Goal: Transaction & Acquisition: Purchase product/service

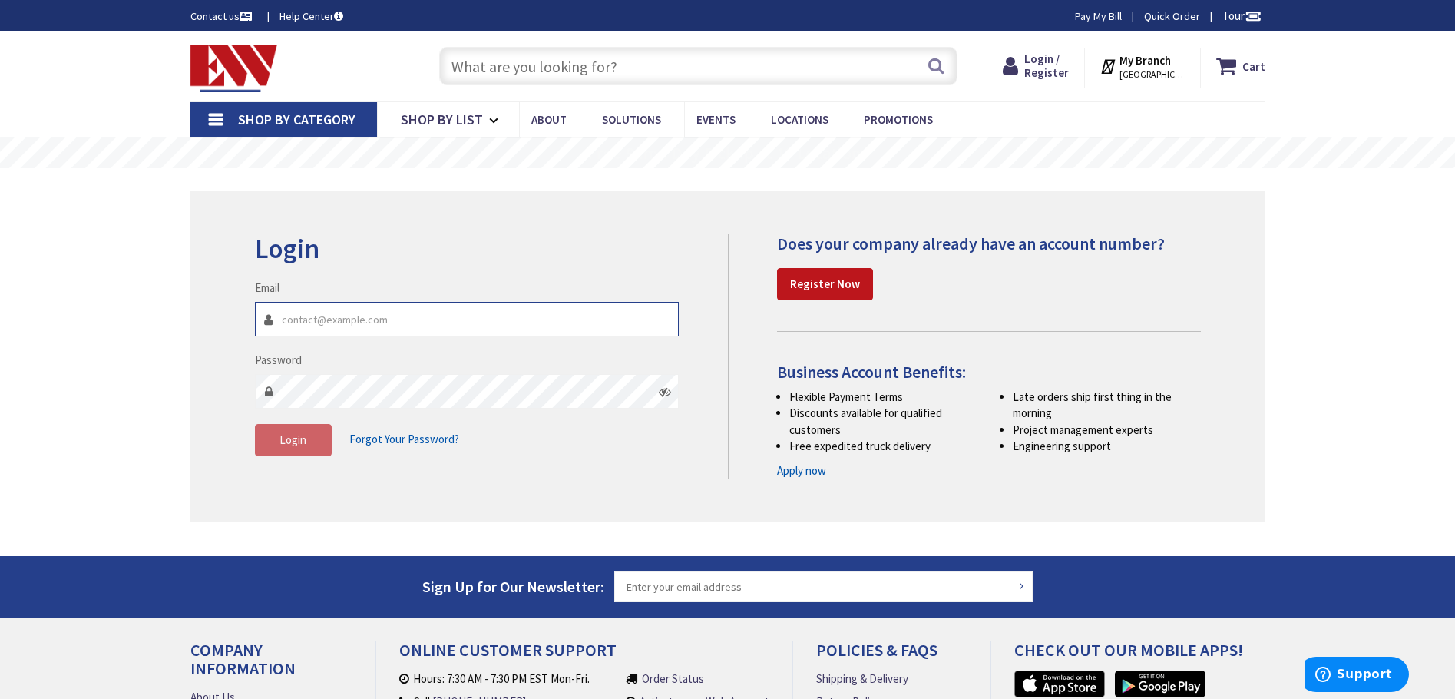
type input "russellelectricct@gmail.com"
click at [298, 435] on span "Login" at bounding box center [292, 439] width 27 height 15
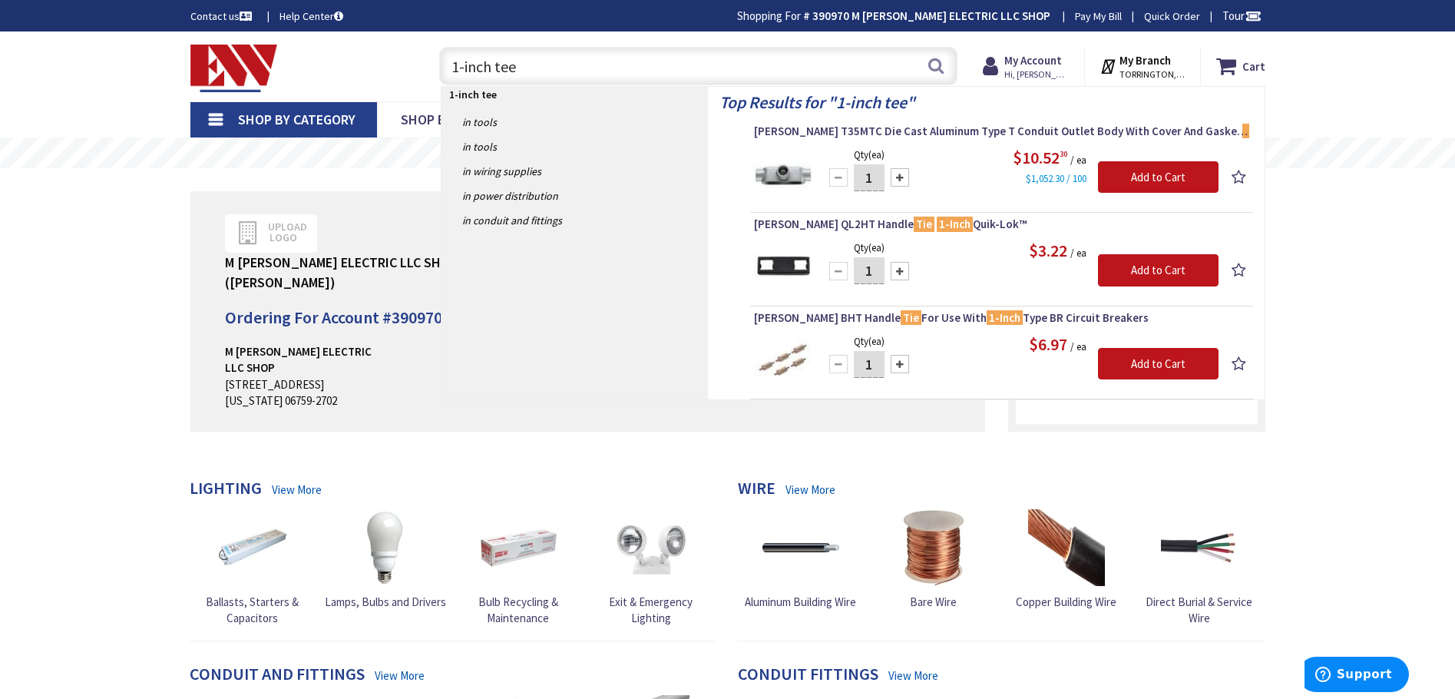
drag, startPoint x: 490, startPoint y: 71, endPoint x: 437, endPoint y: 64, distance: 53.4
click at [409, 65] on div "Toggle Nav 1-inch tee 1-inch tee Search Cart My Cart Close" at bounding box center [728, 66] width 1098 height 51
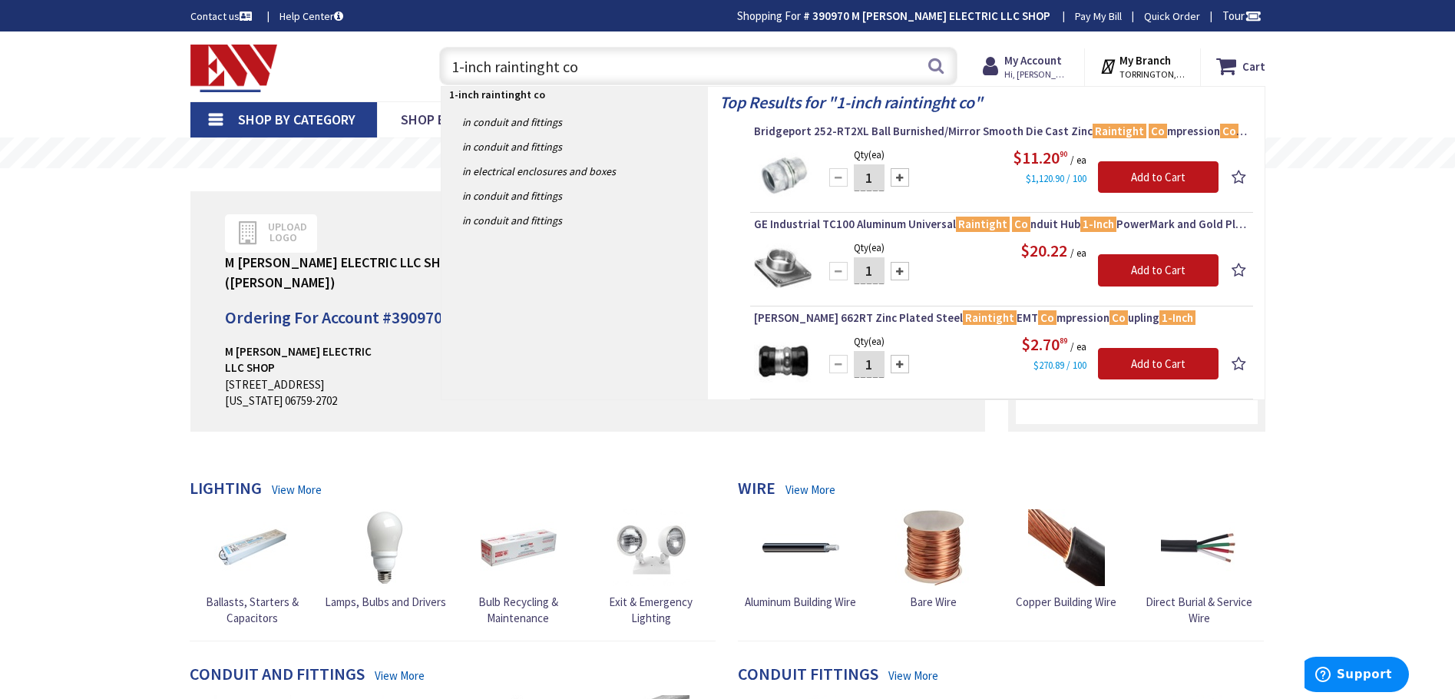
drag, startPoint x: 592, startPoint y: 71, endPoint x: 423, endPoint y: 74, distance: 169.0
click at [409, 70] on div "Toggle Nav 1-inch raintinght co 1-inch raintinght co Search Cart My Cart Close" at bounding box center [728, 66] width 1098 height 51
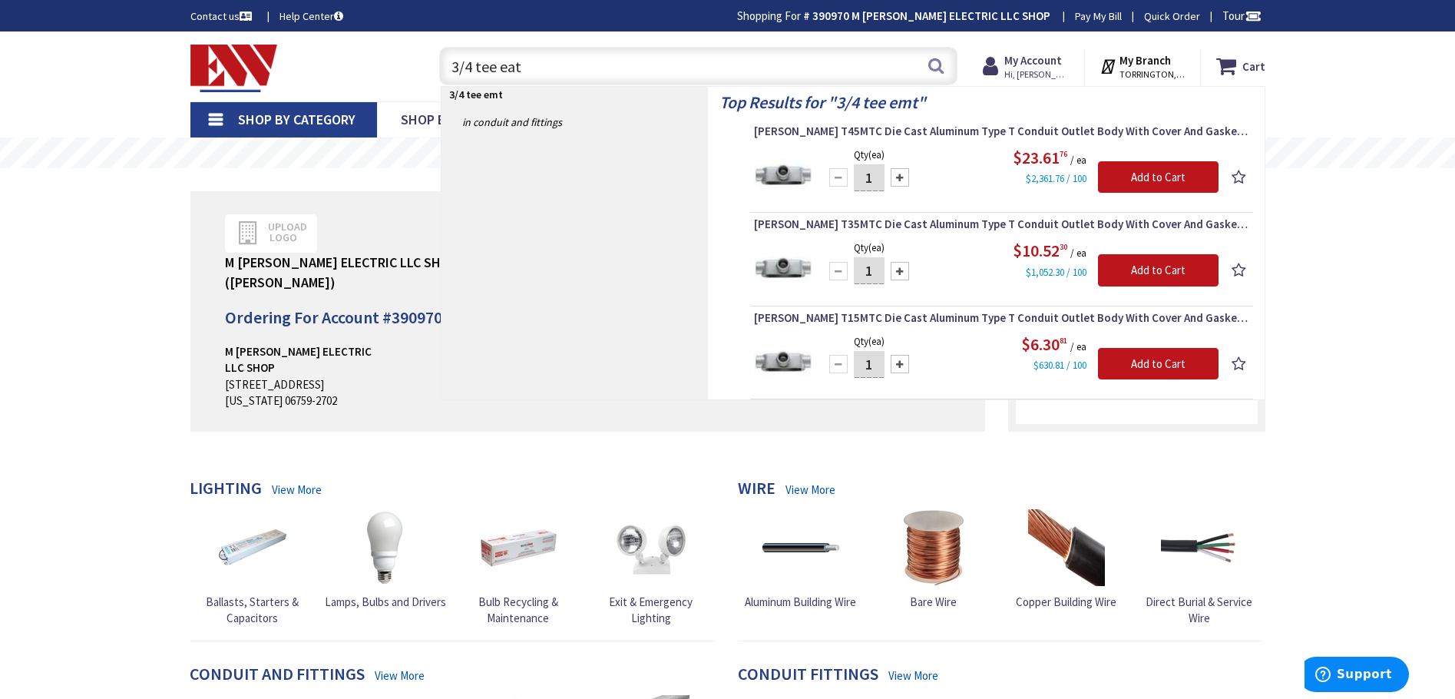
drag, startPoint x: 492, startPoint y: 77, endPoint x: 471, endPoint y: 70, distance: 21.9
click at [471, 68] on input "3/4 tee eat" at bounding box center [698, 66] width 518 height 38
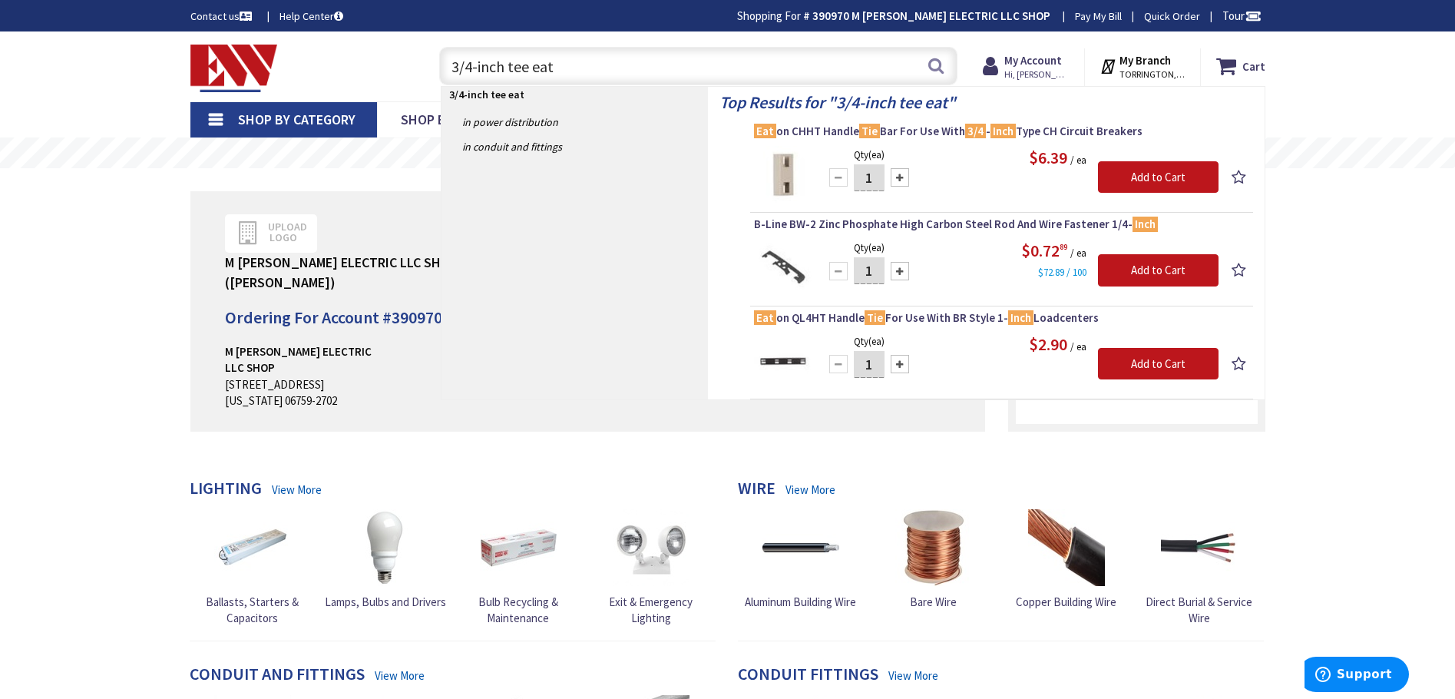
click at [562, 68] on input "3/4-inch tee eat" at bounding box center [698, 66] width 518 height 38
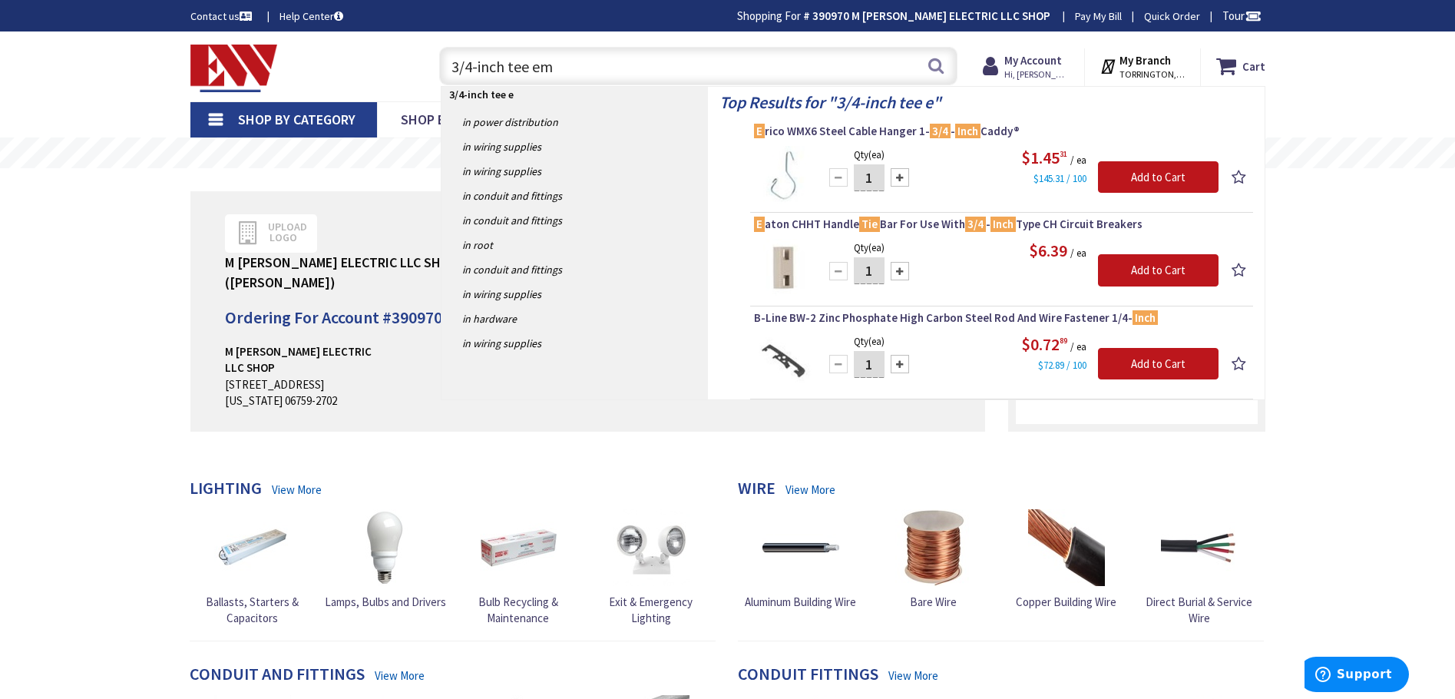
type input "3/4-inch tee emt"
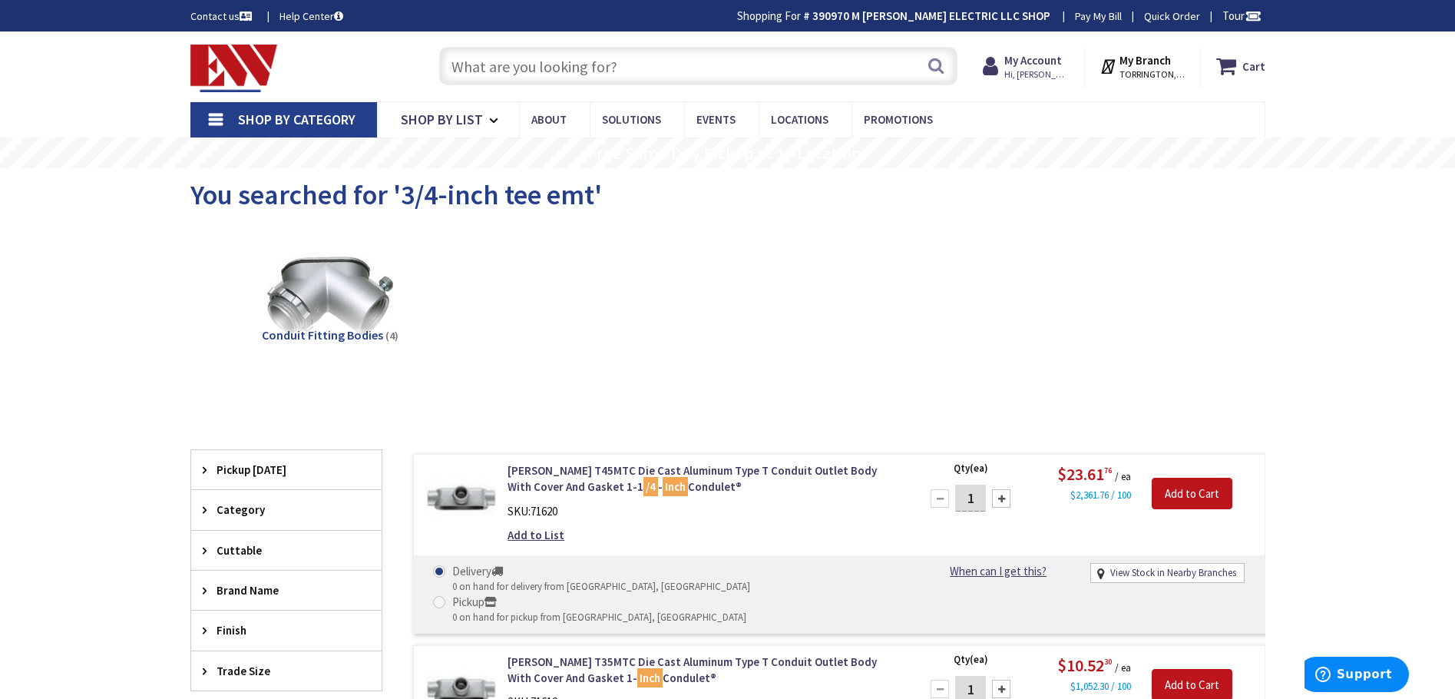
click at [603, 74] on input "text" at bounding box center [698, 66] width 518 height 38
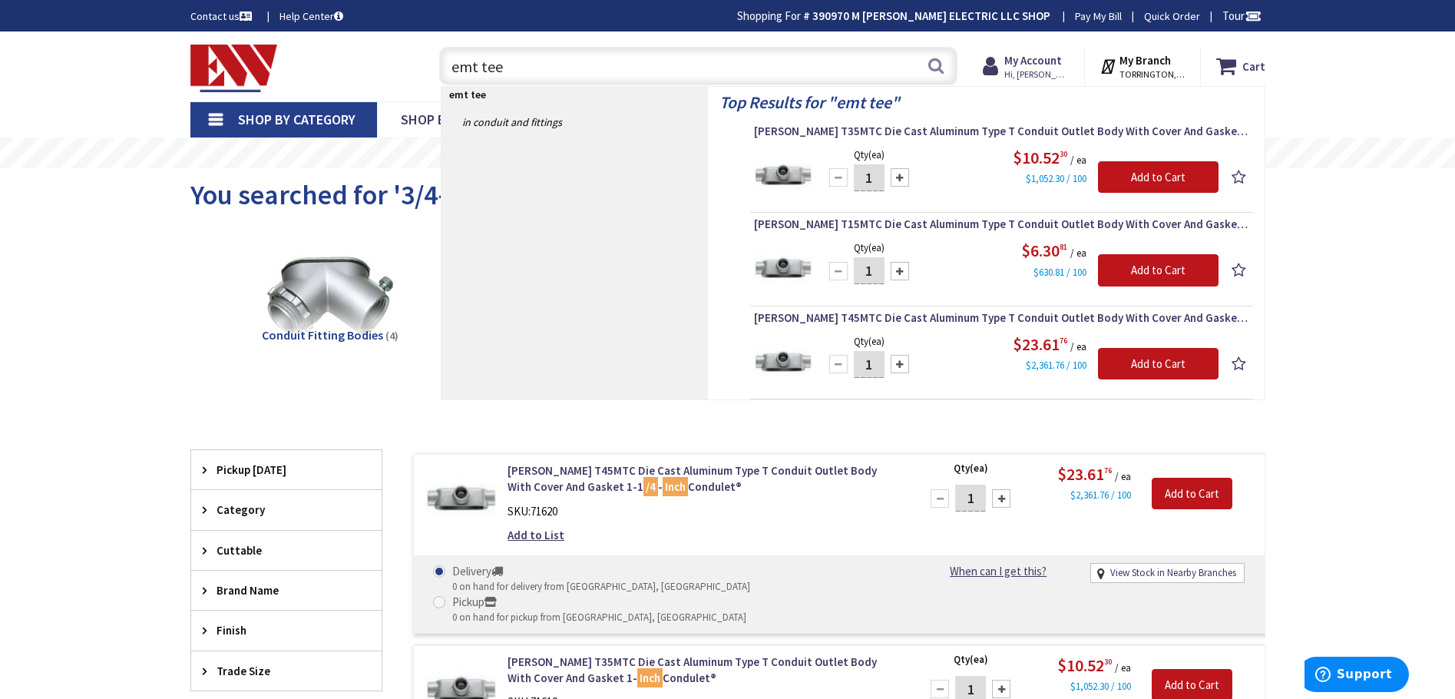
drag, startPoint x: 508, startPoint y: 75, endPoint x: 380, endPoint y: 69, distance: 128.4
click at [380, 69] on div "Toggle Nav emt tee emt tee Search Cart My Cart Close" at bounding box center [728, 66] width 1098 height 51
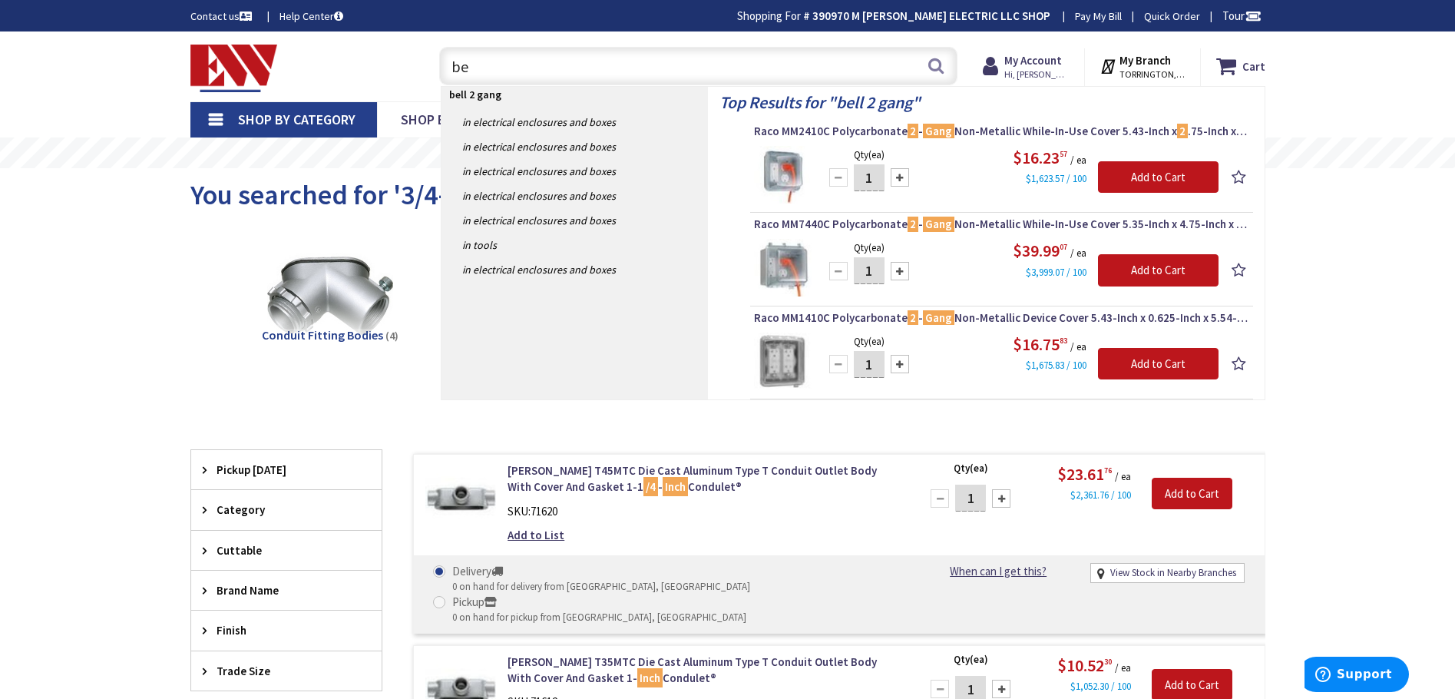
type input "b"
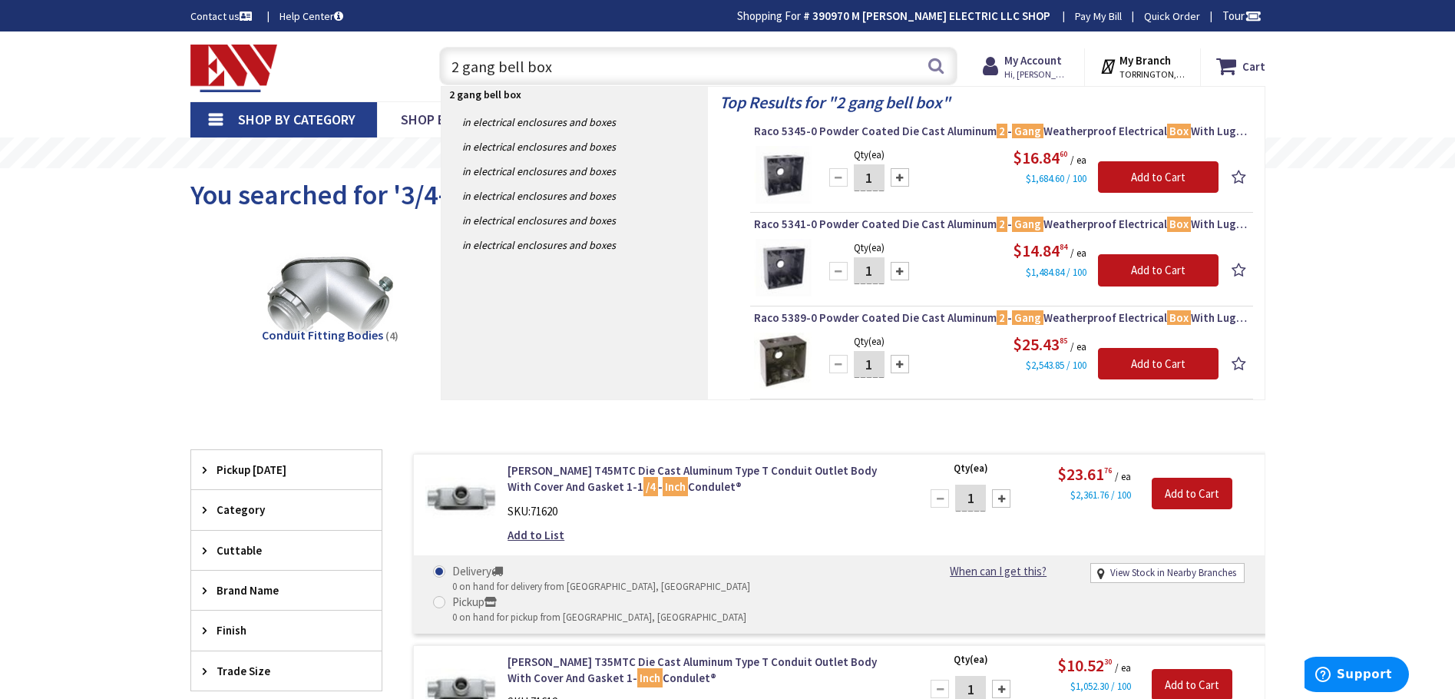
scroll to position [15, 0]
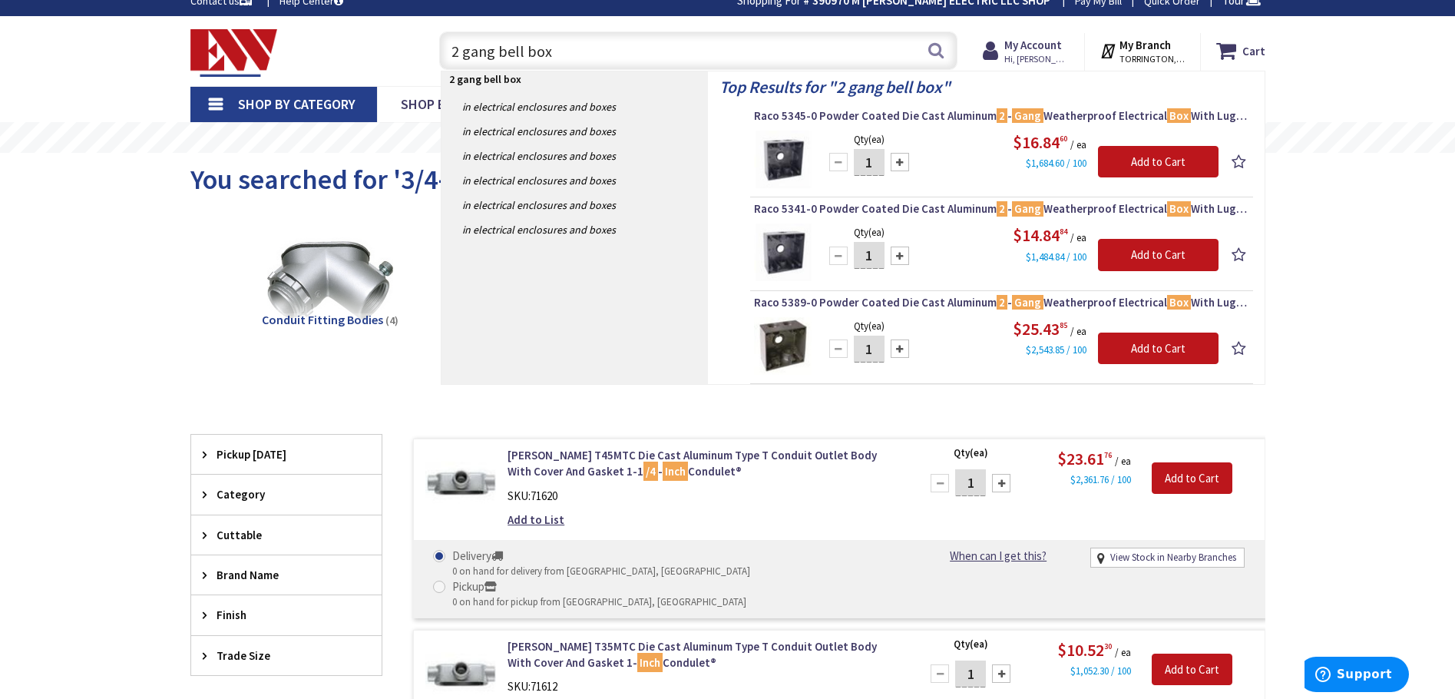
drag, startPoint x: 558, startPoint y: 55, endPoint x: 289, endPoint y: 37, distance: 270.1
click at [289, 37] on div "Toggle Nav 2 gang bell box 2 gang bell box Search Cart My Cart Close You have n…" at bounding box center [728, 50] width 1098 height 51
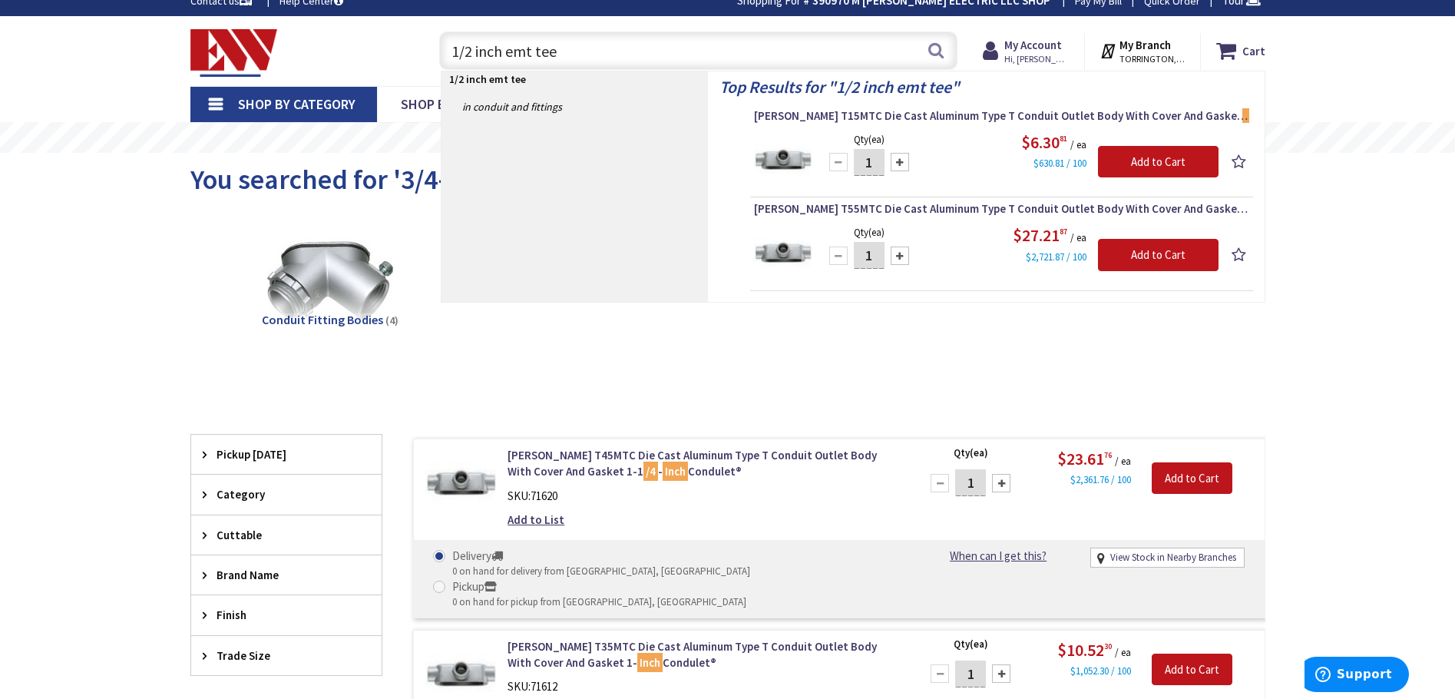
drag, startPoint x: 554, startPoint y: 54, endPoint x: 356, endPoint y: 43, distance: 198.4
click at [356, 43] on div "Toggle Nav 1/2 inch emt tee 1/2 inch emt tee Search Cart My Cart Close You have…" at bounding box center [728, 50] width 1098 height 51
type input "zip it"
